Goal: Transaction & Acquisition: Purchase product/service

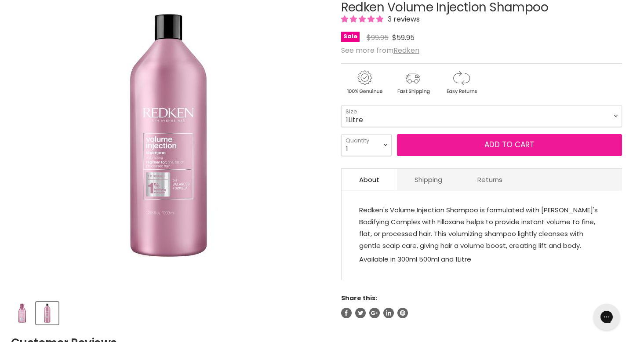
click at [457, 144] on button "Add to cart" at bounding box center [509, 145] width 225 height 22
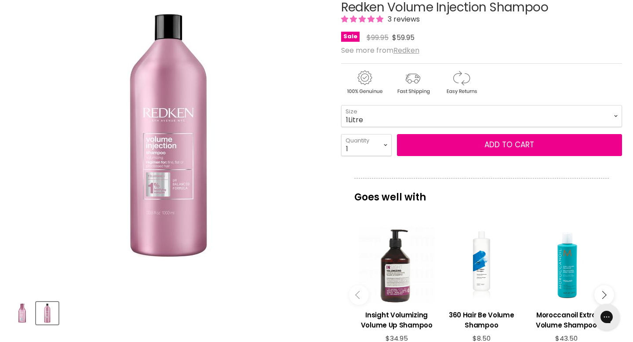
drag, startPoint x: 341, startPoint y: 9, endPoint x: 484, endPoint y: 13, distance: 143.4
click at [484, 13] on h1 "Redken Volume Injection Shampoo" at bounding box center [481, 8] width 281 height 14
copy h1 "Redken Volume Injection"
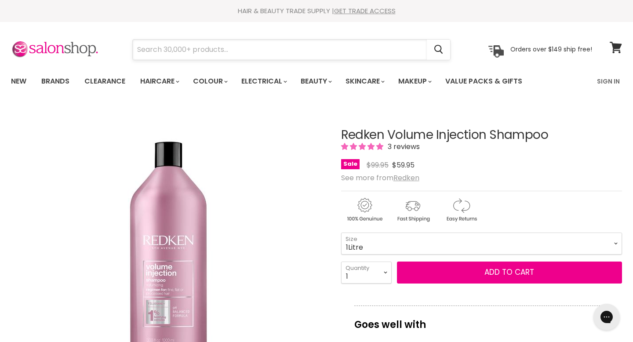
click at [220, 48] on input "Search" at bounding box center [280, 50] width 294 height 20
paste input "Redken Volume Injection"
type input "Redken Volume Injection"
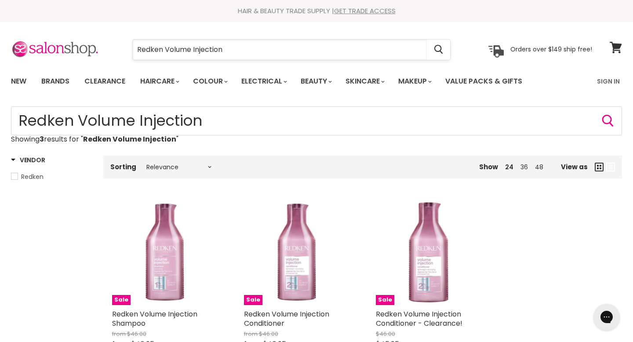
click at [247, 51] on input "Redken Volume Injection" at bounding box center [280, 50] width 294 height 20
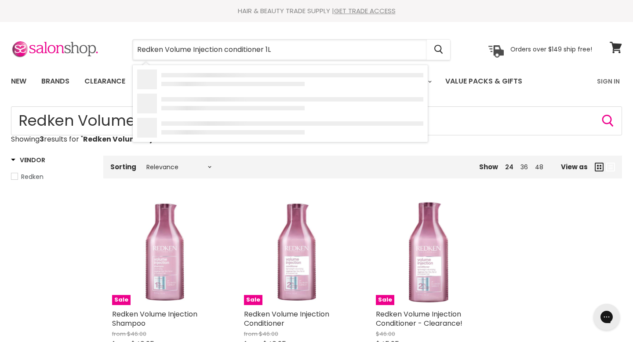
type input "Redken Volume Injection conditioner 1L"
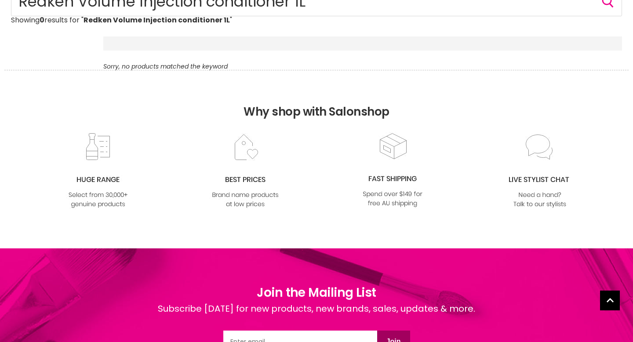
scroll to position [119, 0]
